Goal: Register for event/course

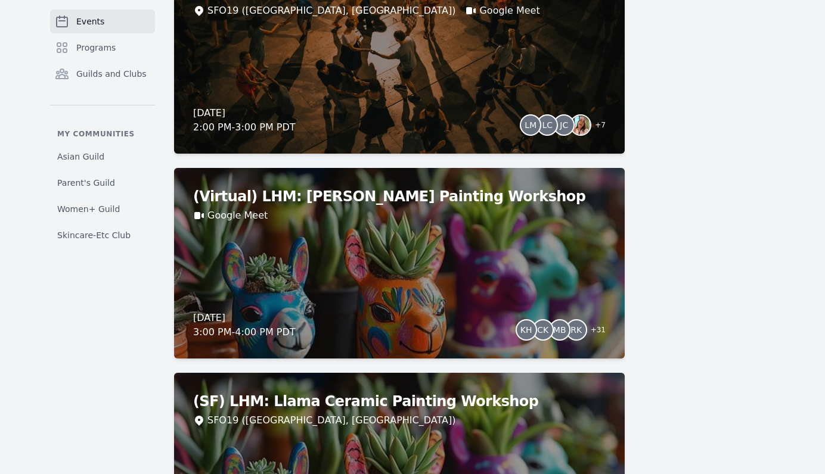
scroll to position [1460, 0]
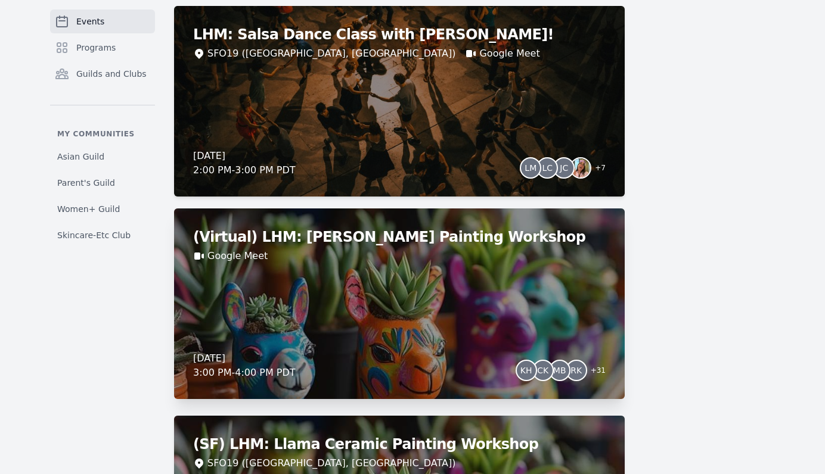
click at [389, 281] on div "(Virtual) LHM: Llama Ceramic Painting Workshop Google Meet [DATE] 3:00 PM - 4:0…" at bounding box center [399, 304] width 450 height 191
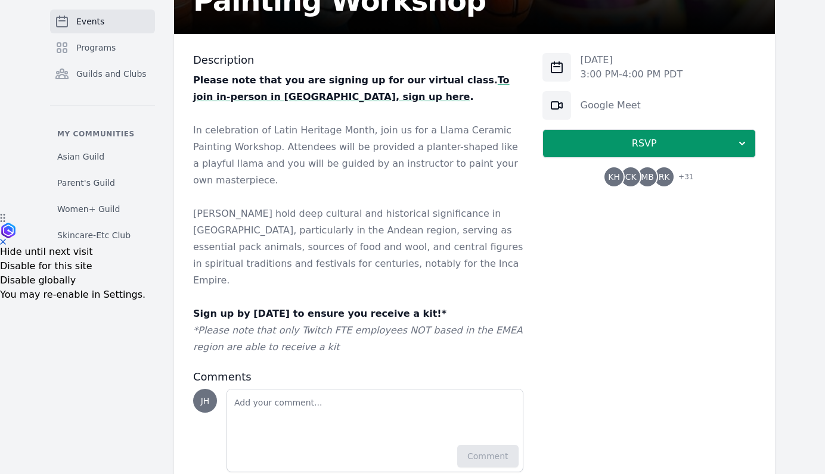
scroll to position [268, 0]
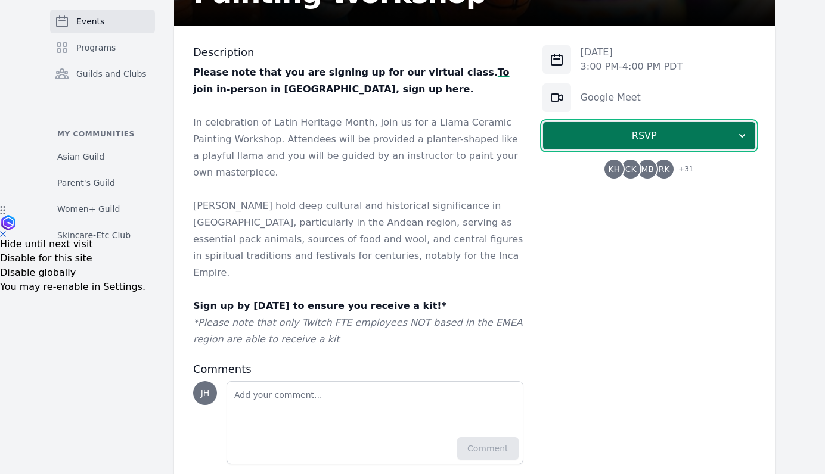
click at [677, 133] on span "RSVP" at bounding box center [643, 136] width 183 height 14
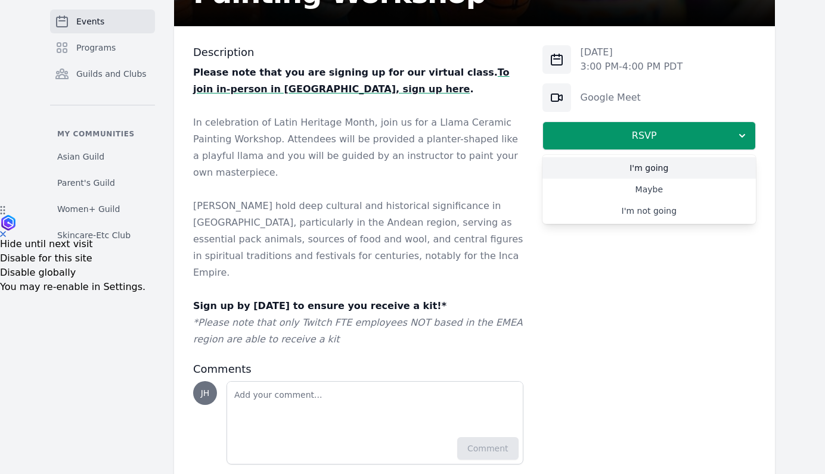
click at [647, 163] on link "I'm going" at bounding box center [648, 167] width 213 height 21
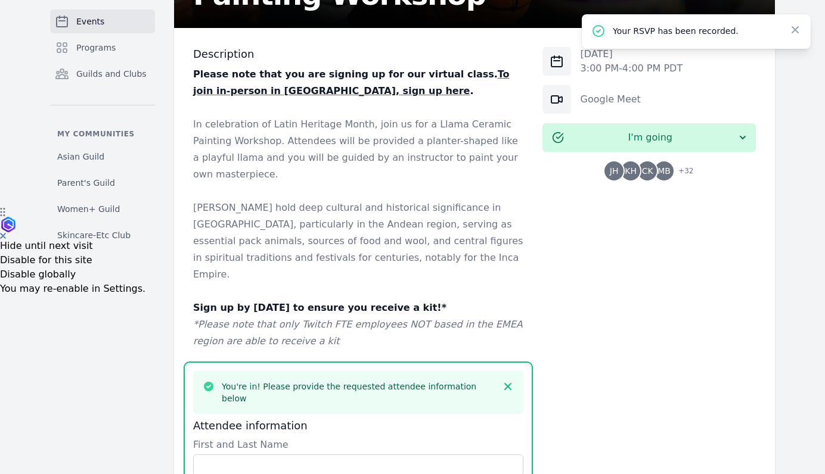
scroll to position [597, 0]
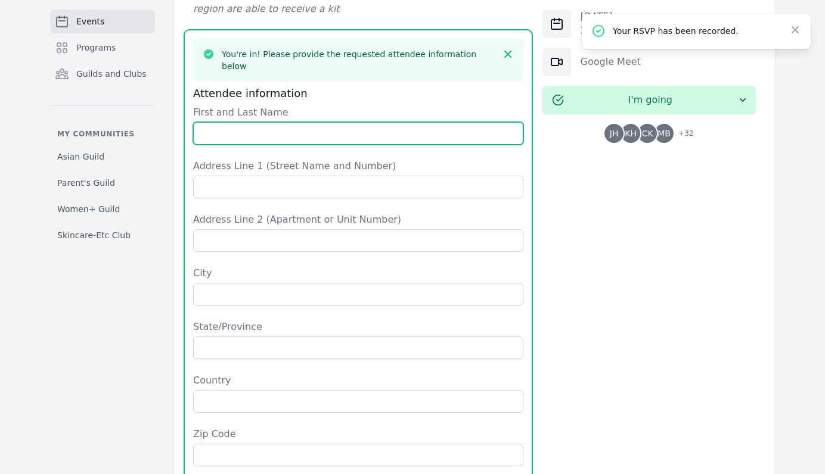
click at [254, 122] on input "First and Last Name" at bounding box center [358, 133] width 330 height 23
type input "Jenn Ha"
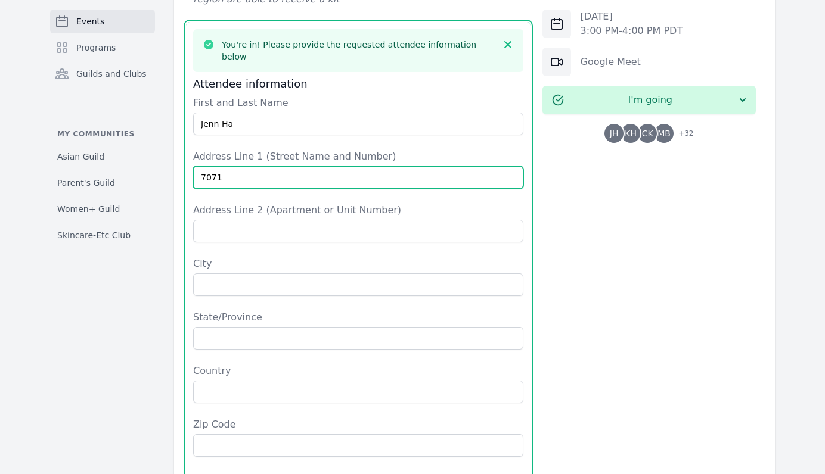
click at [321, 166] on input "7071" at bounding box center [358, 177] width 330 height 23
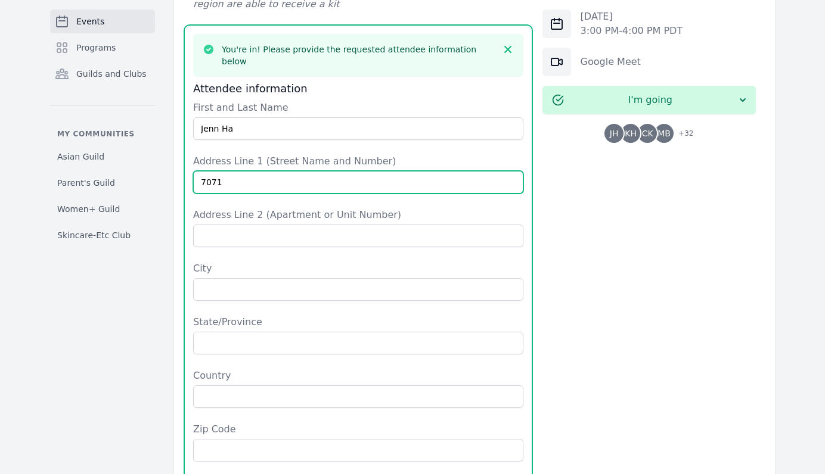
type input "[STREET_ADDRESS]"
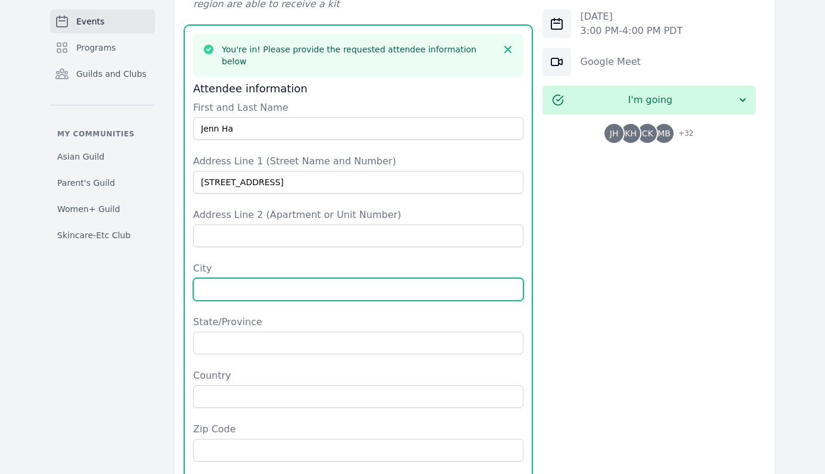
type input "[GEOGRAPHIC_DATA]"
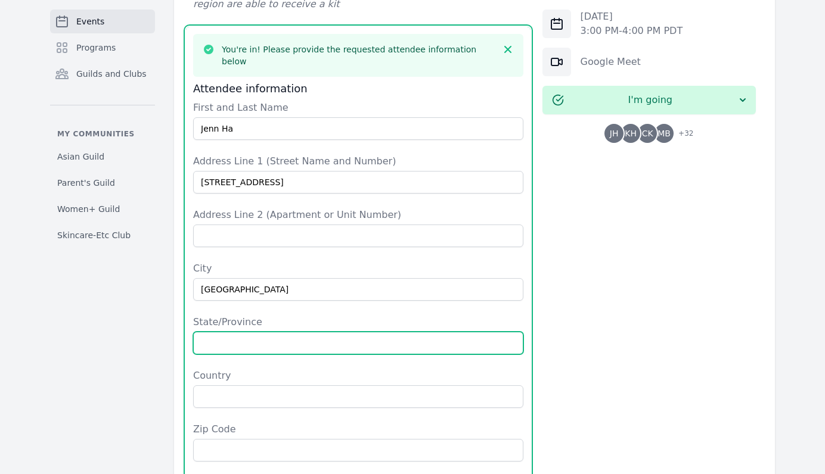
type input "WA"
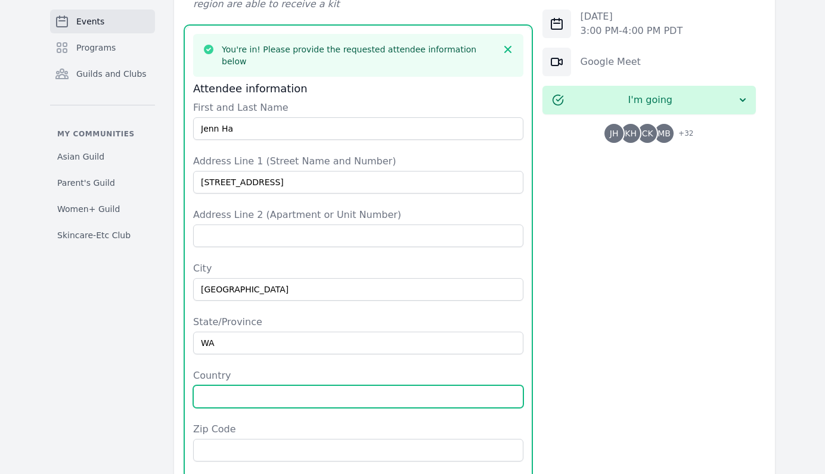
type input "[GEOGRAPHIC_DATA]"
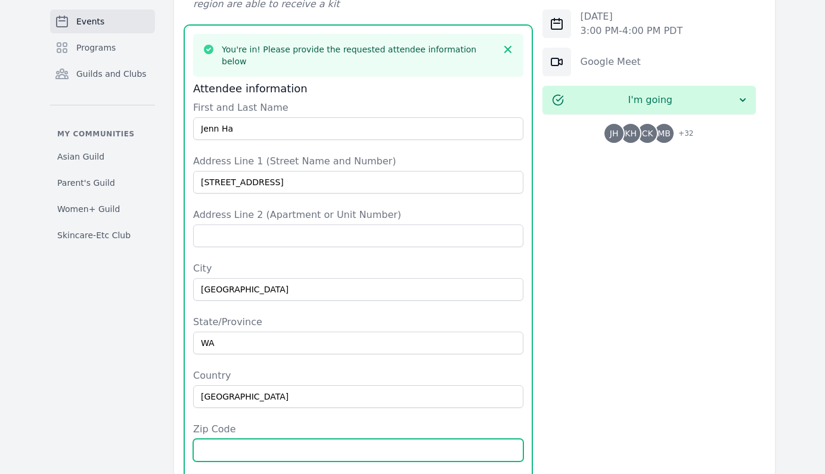
type input "98056"
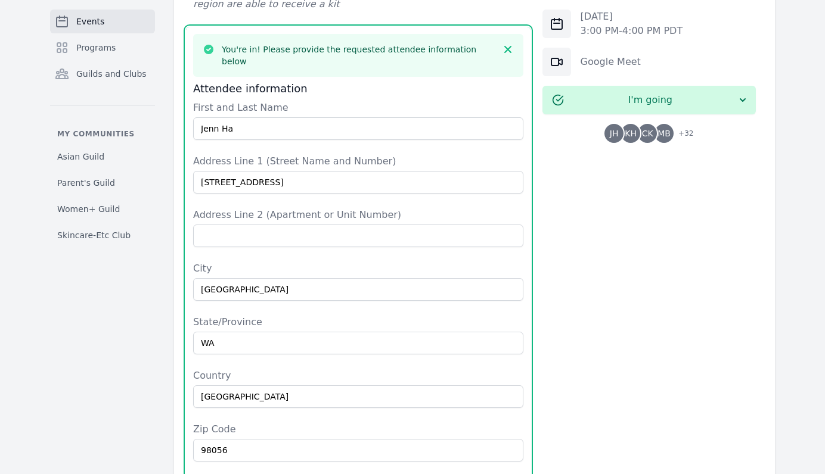
type input "2173775246"
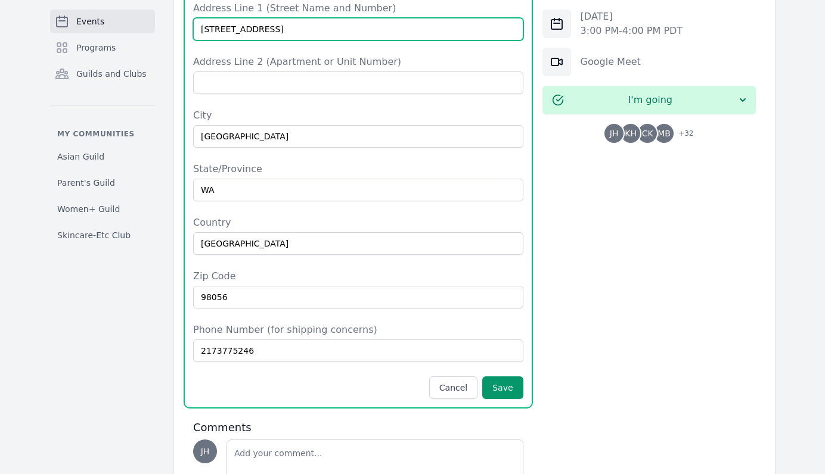
scroll to position [766, 0]
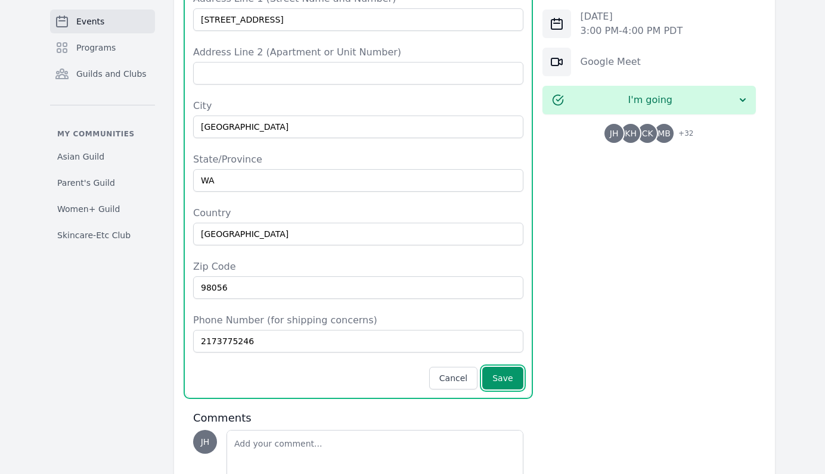
drag, startPoint x: 514, startPoint y: 331, endPoint x: 458, endPoint y: 300, distance: 63.2
click at [513, 367] on button "Save" at bounding box center [502, 378] width 41 height 23
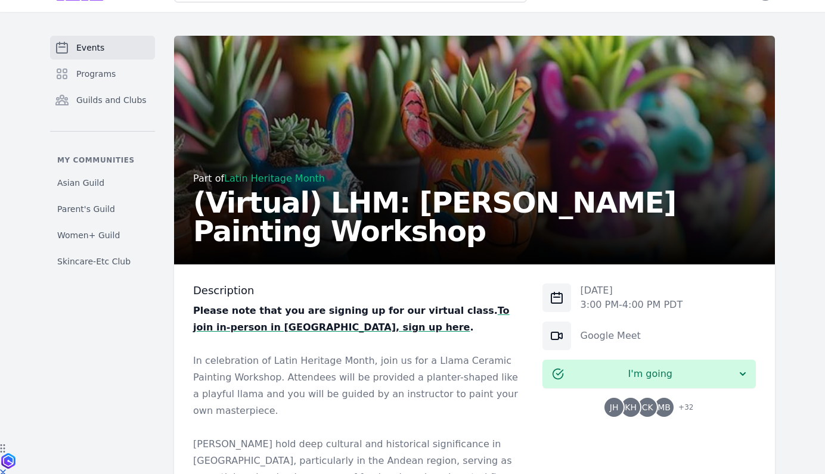
scroll to position [0, 0]
